Goal: Information Seeking & Learning: Learn about a topic

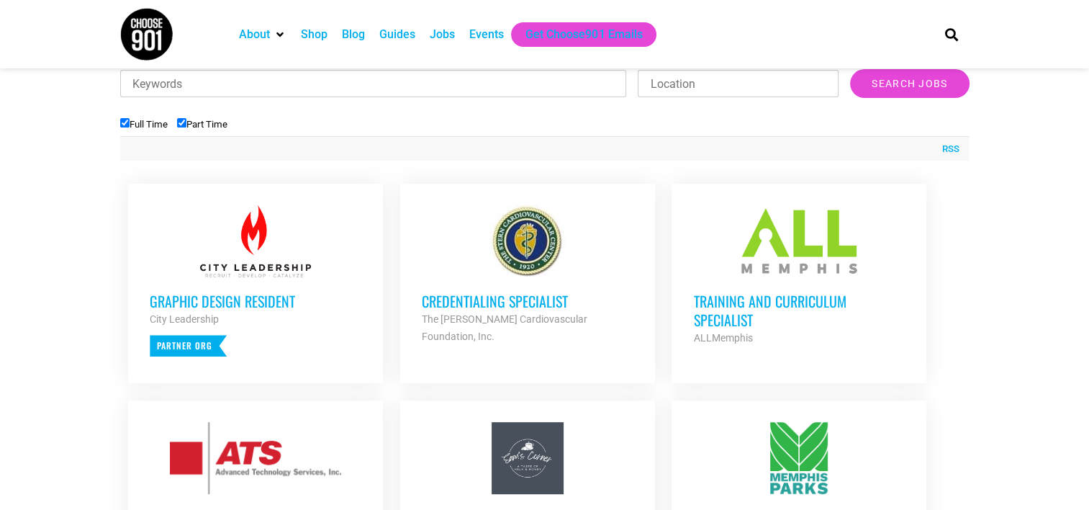
scroll to position [480, 0]
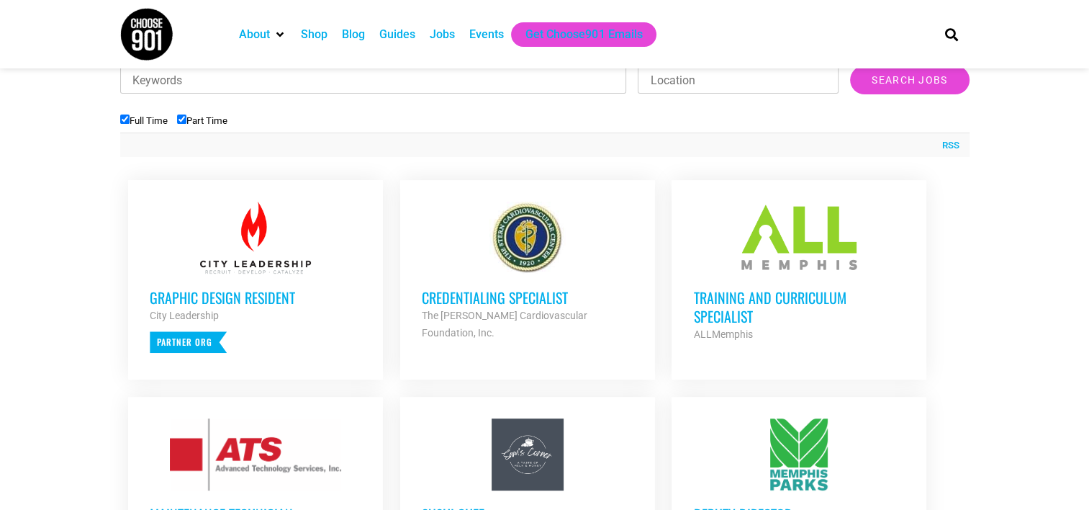
click at [740, 313] on h3 "Training and Curriculum Specialist" at bounding box center [799, 306] width 212 height 37
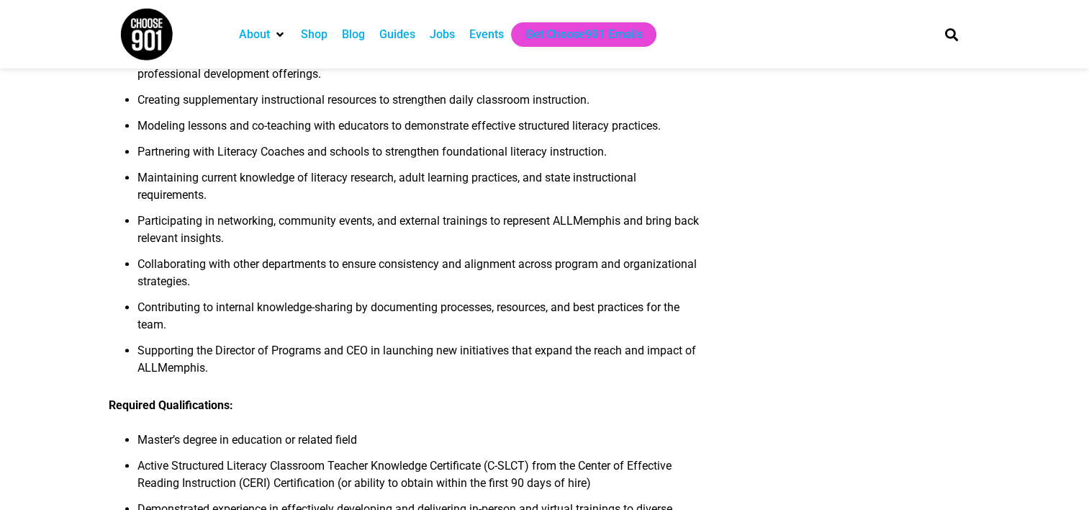
scroll to position [641, 0]
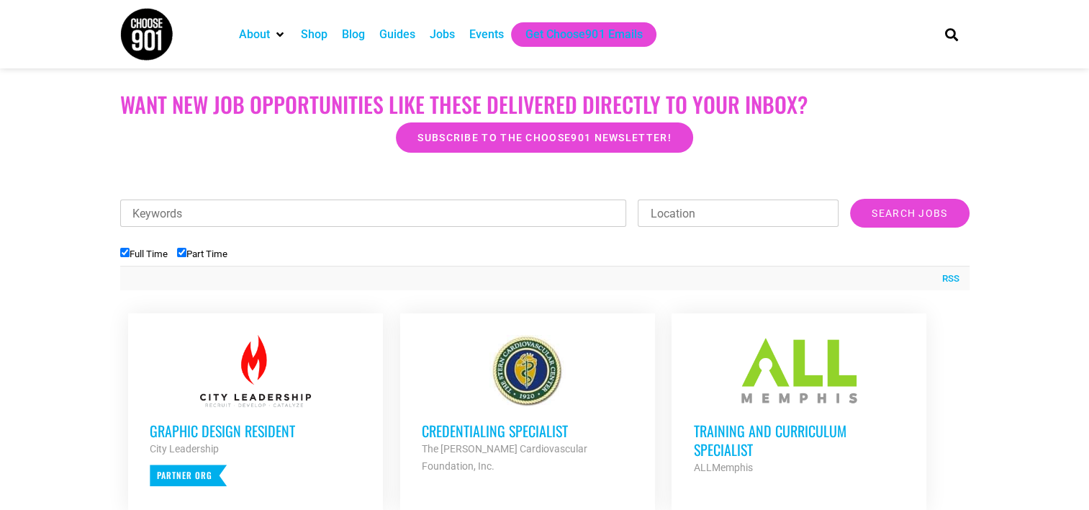
scroll to position [365, 0]
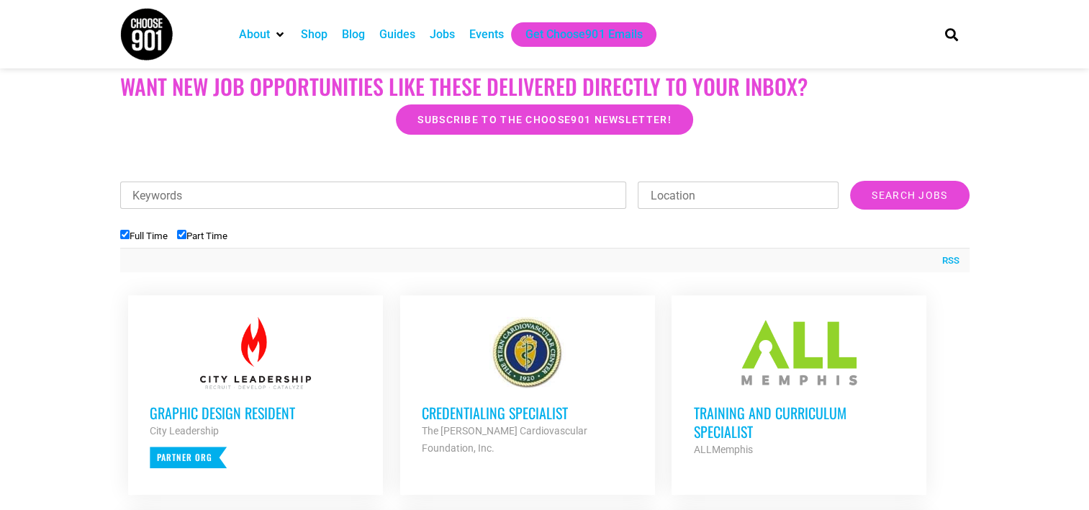
click at [127, 234] on input "Full Time" at bounding box center [124, 234] width 9 height 9
checkbox input "false"
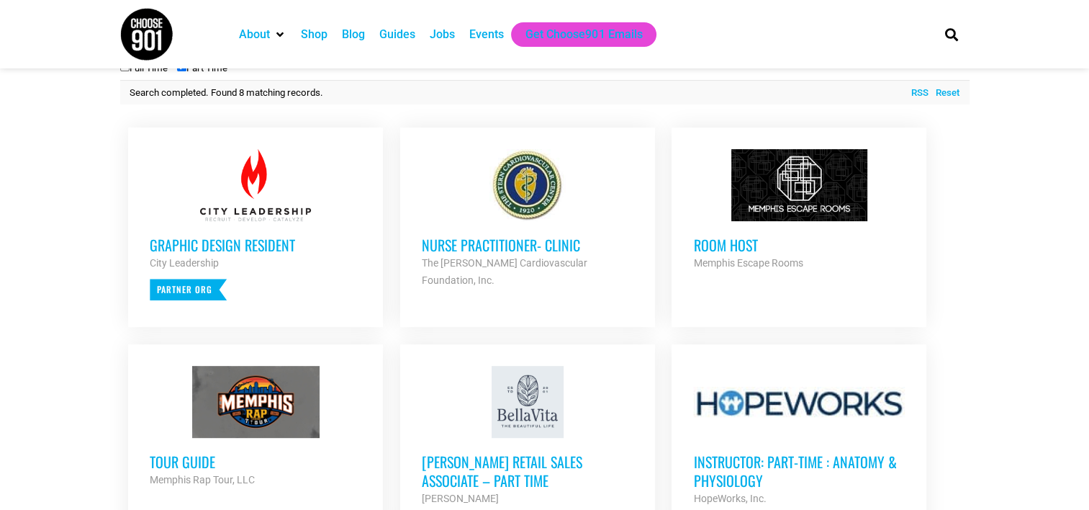
scroll to position [524, 0]
